Goal: Find specific page/section: Find specific page/section

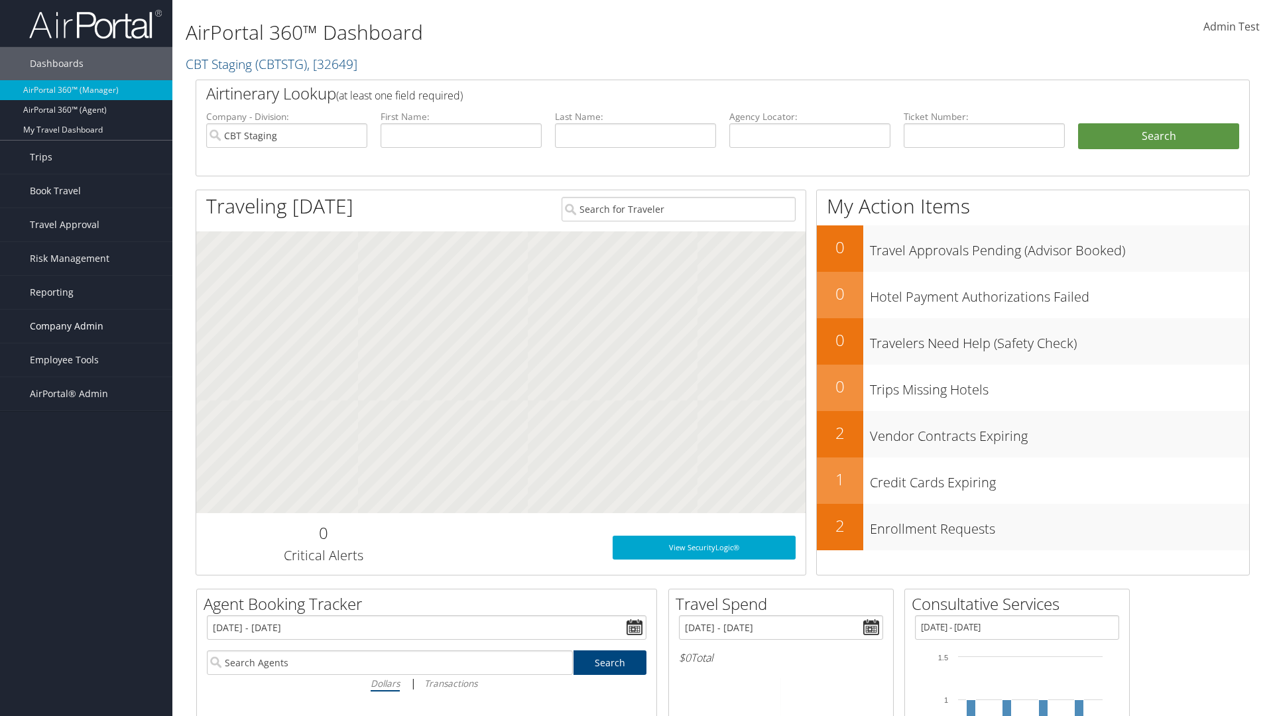
click at [86, 326] on span "Company Admin" at bounding box center [67, 326] width 74 height 33
click at [86, 392] on link "People" at bounding box center [86, 393] width 172 height 20
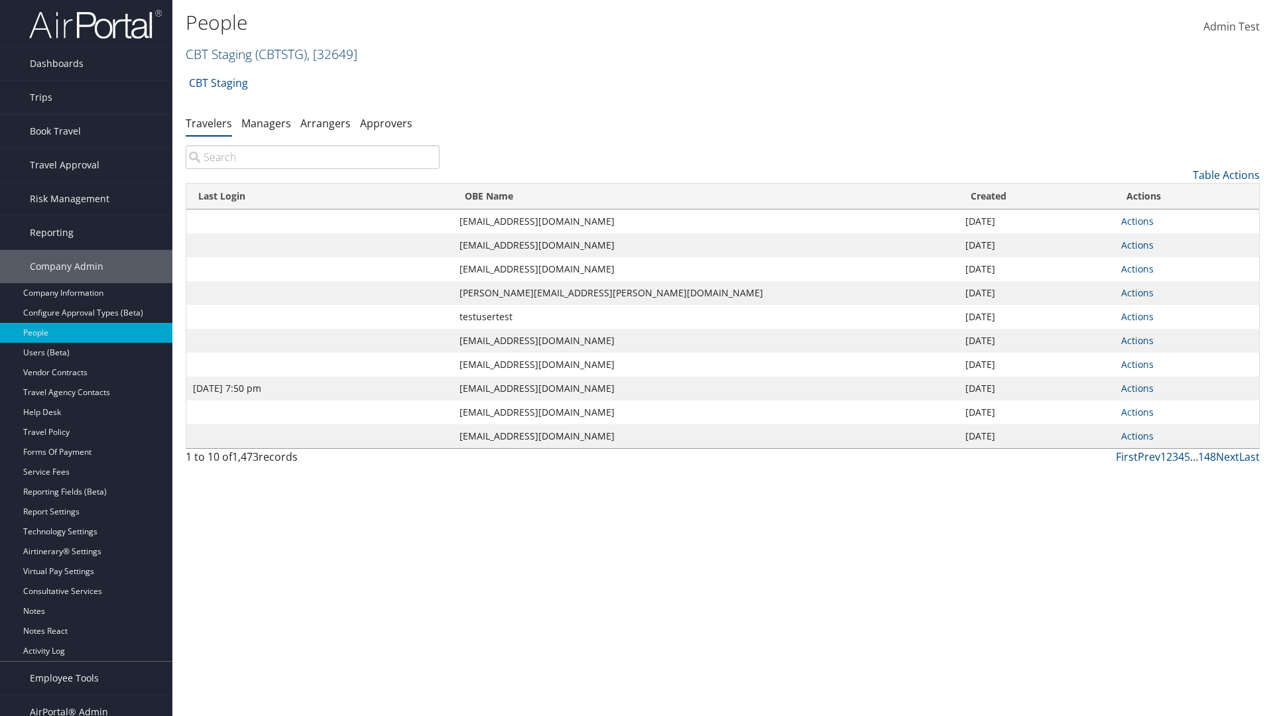
click at [219, 54] on link "CBT Staging ( CBTSTG ) , [ 32649 ]" at bounding box center [272, 54] width 172 height 18
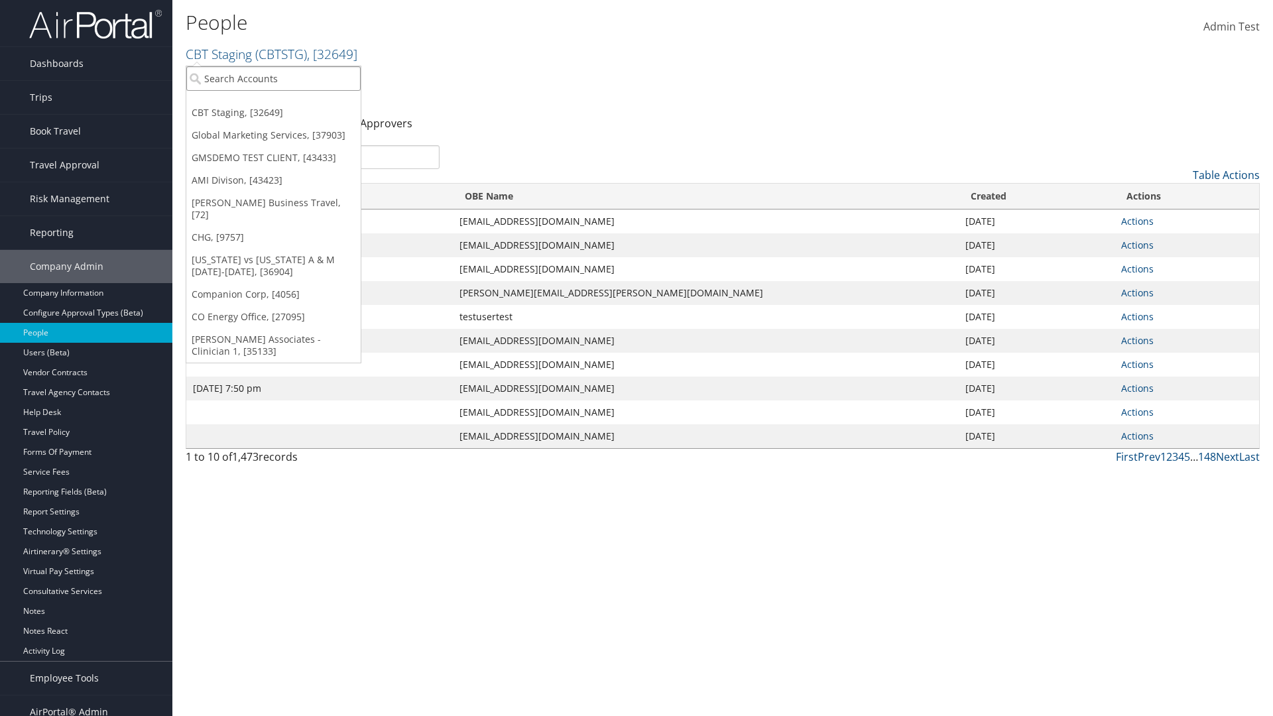
click at [273, 78] on input "search" at bounding box center [273, 78] width 174 height 25
type input "Global Marketing Services"
click at [286, 103] on div "Global Marketing Services (301946), [37903]" at bounding box center [285, 103] width 213 height 12
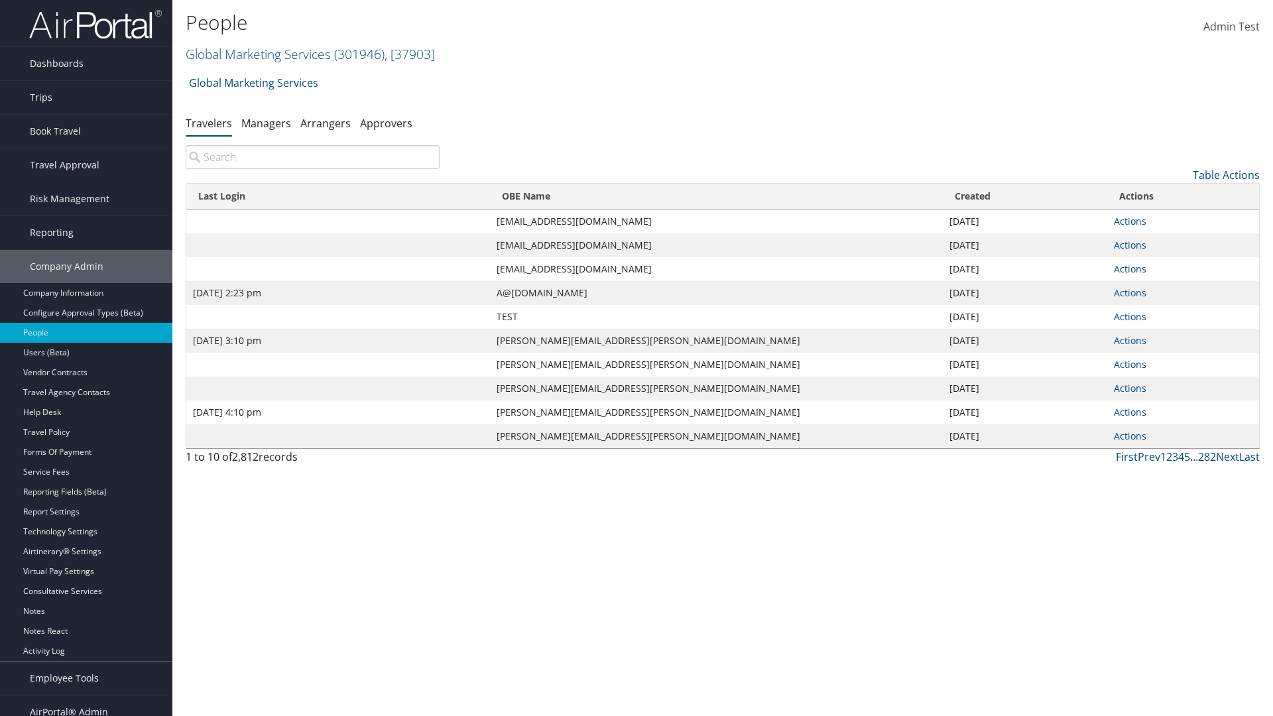
click at [312, 157] on input "search" at bounding box center [313, 157] width 254 height 24
type input "[DATE] 2:23 pm"
